Goal: Information Seeking & Learning: Learn about a topic

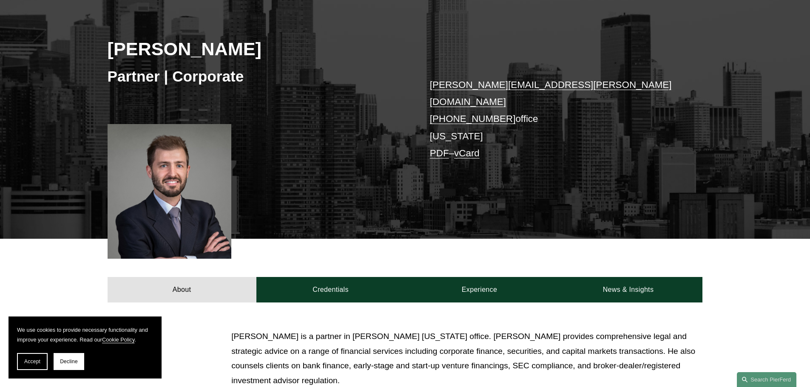
scroll to position [85, 0]
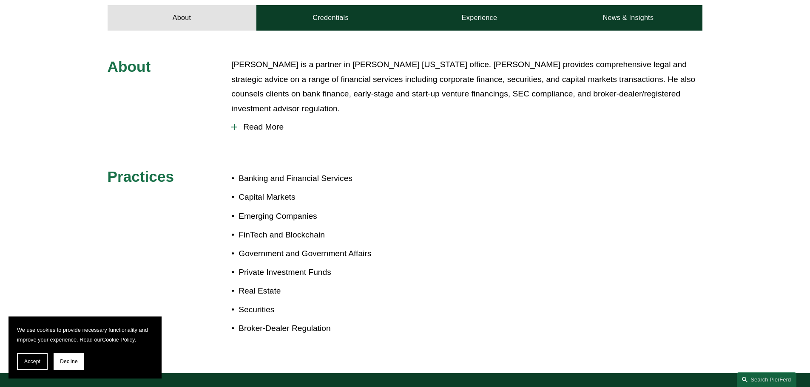
scroll to position [383, 0]
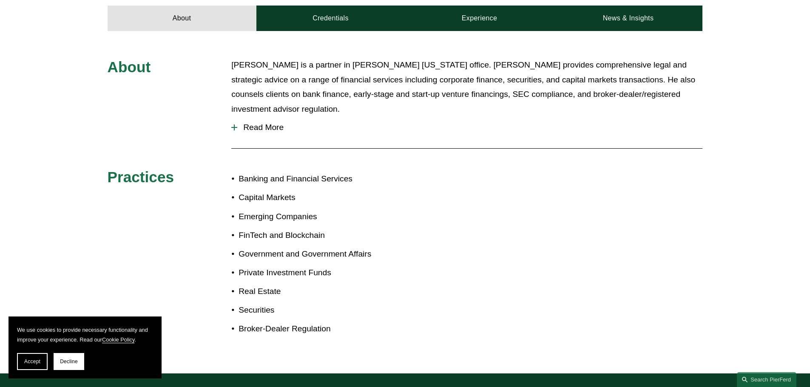
click at [252, 123] on span "Read More" at bounding box center [469, 127] width 465 height 9
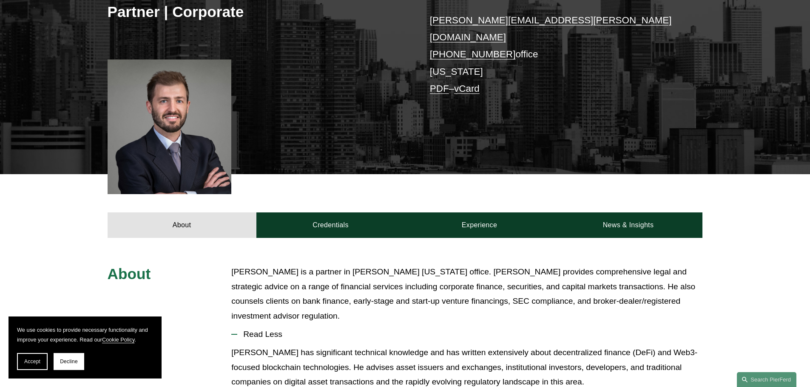
scroll to position [0, 0]
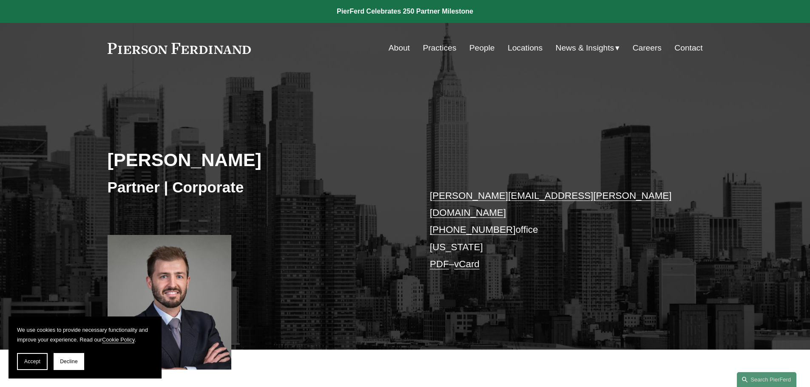
click at [401, 43] on link "About" at bounding box center [399, 48] width 21 height 16
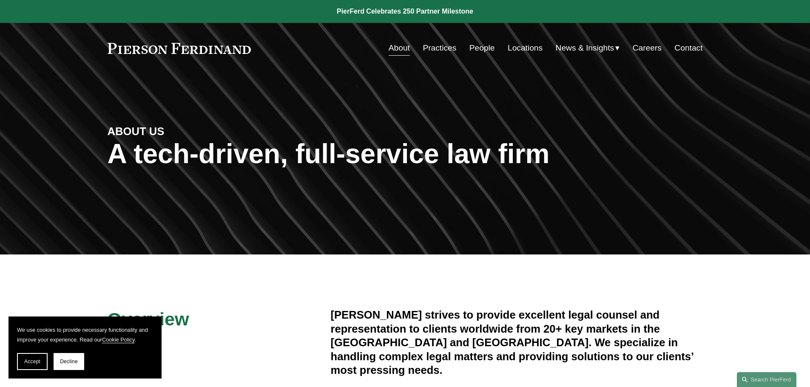
click at [484, 46] on link "People" at bounding box center [483, 48] width 26 height 16
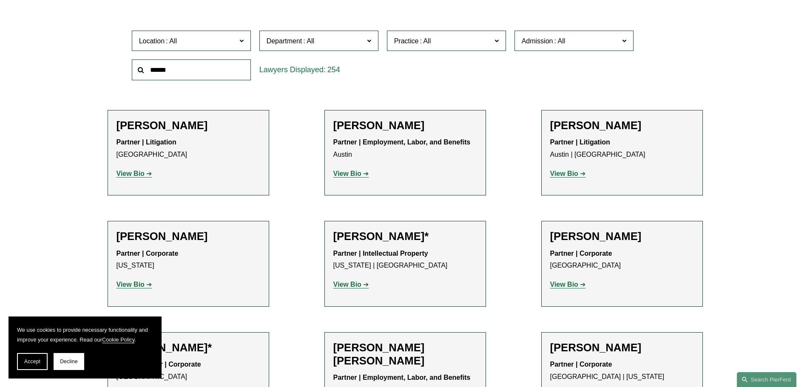
scroll to position [383, 0]
